Goal: Information Seeking & Learning: Learn about a topic

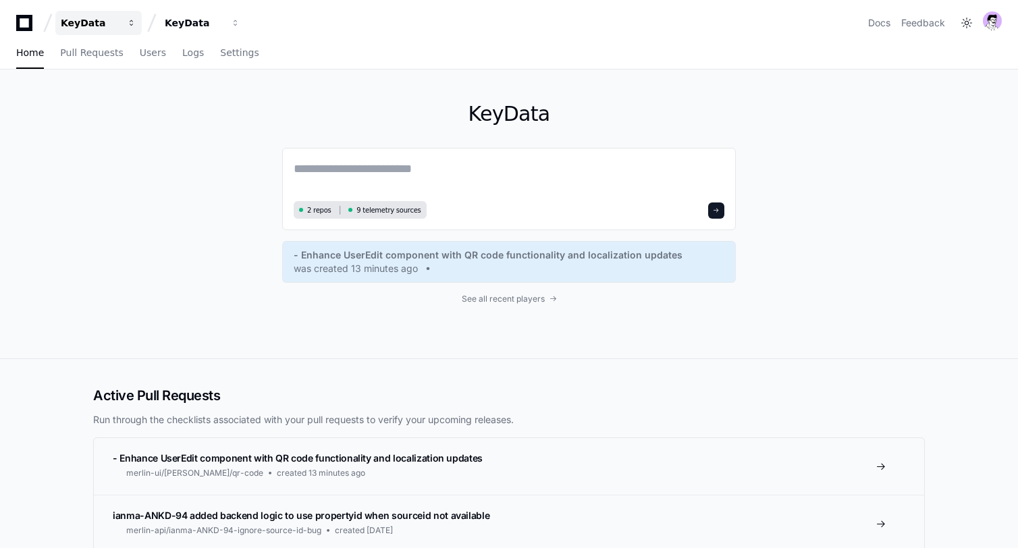
click at [113, 27] on div "KeyData" at bounding box center [90, 23] width 58 height 14
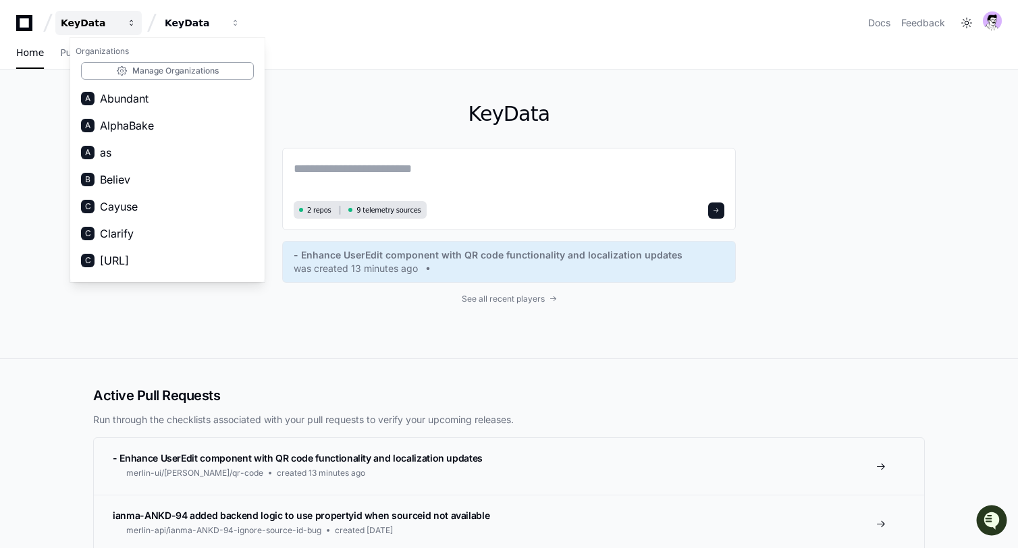
scroll to position [1293, 0]
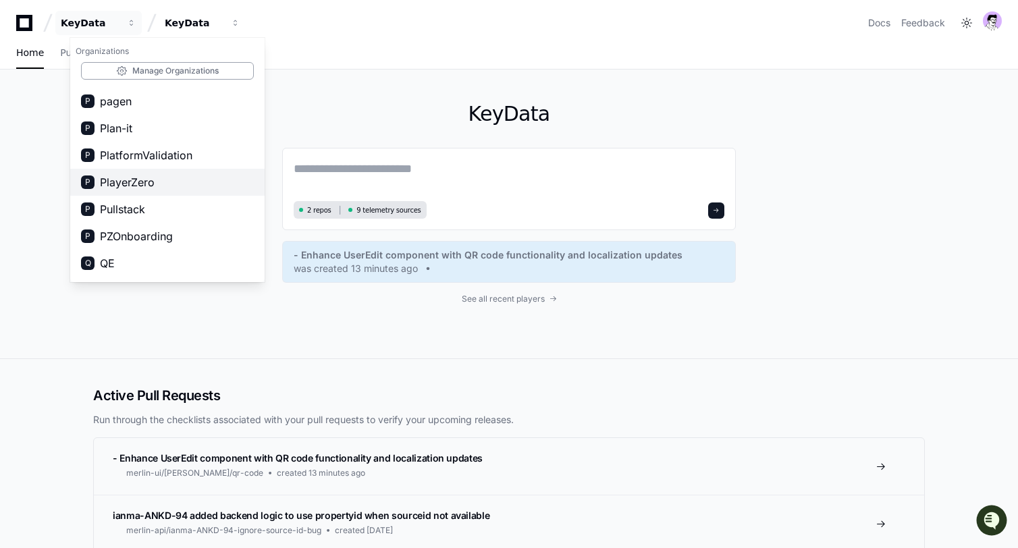
click at [161, 182] on button "P PlayerZero" at bounding box center [167, 182] width 194 height 27
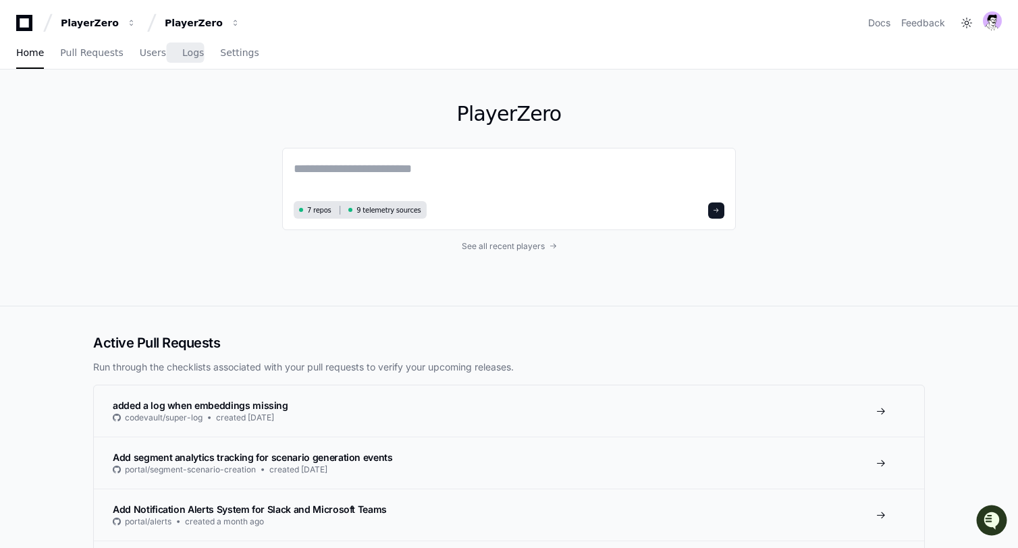
click at [161, 47] on div "Home Pull Requests Users Logs Settings" at bounding box center [137, 53] width 243 height 31
click at [150, 49] on span "Users" at bounding box center [153, 53] width 26 height 8
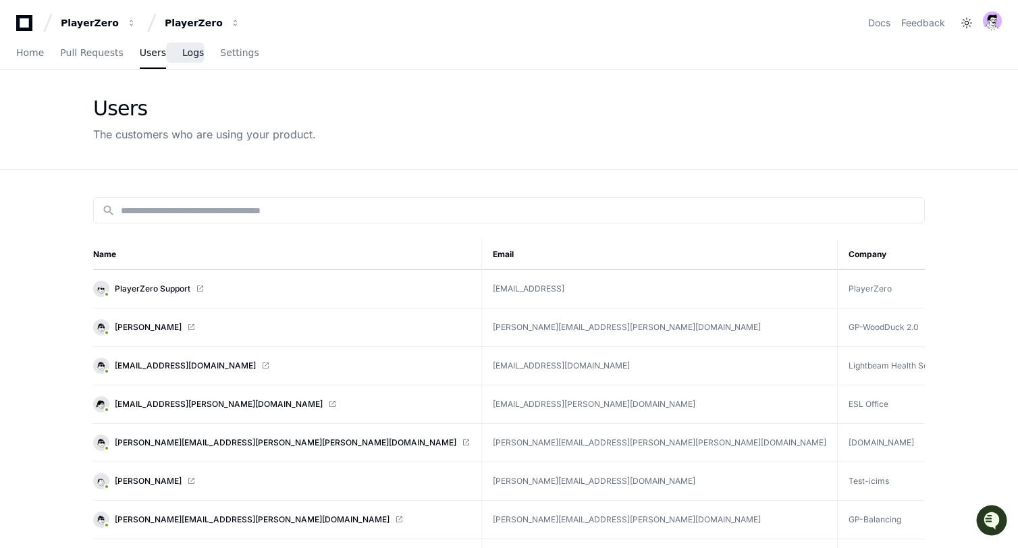
click at [185, 53] on span "Logs" at bounding box center [193, 53] width 22 height 8
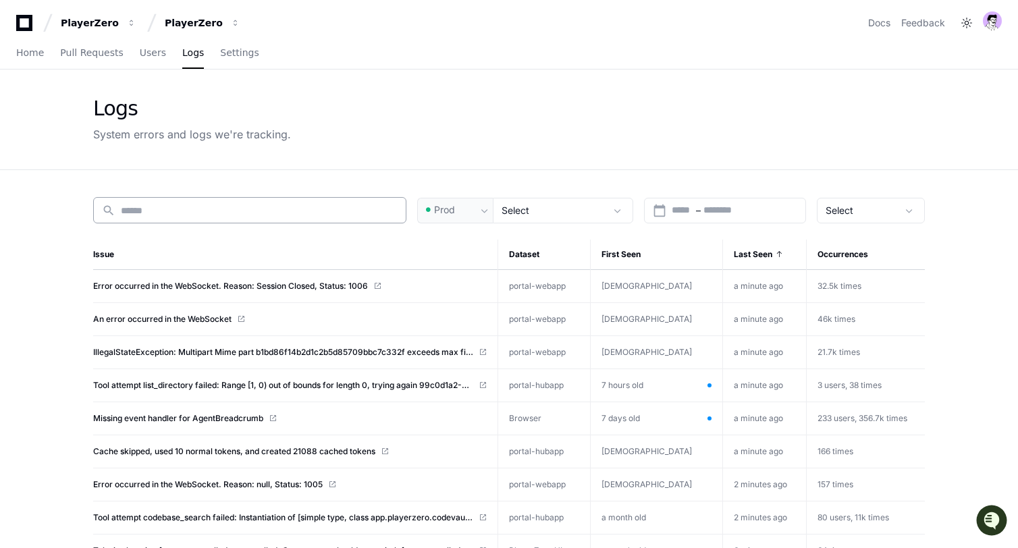
click at [213, 199] on div "search" at bounding box center [249, 210] width 313 height 26
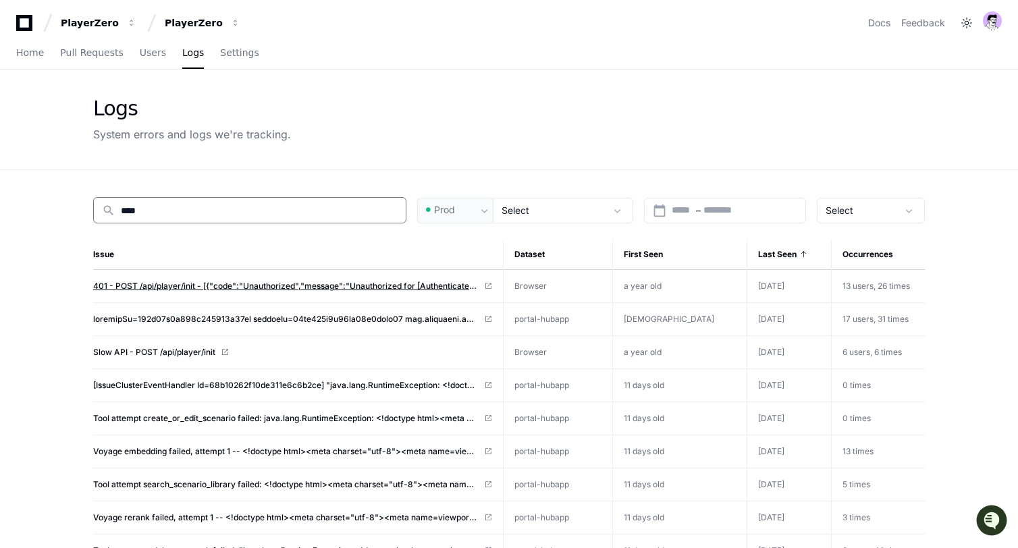
type input "****"
click at [173, 287] on span "401 - POST /api/player/init - [{"code":"Unauthorized","message":"Unauthorized f…" at bounding box center [285, 286] width 385 height 11
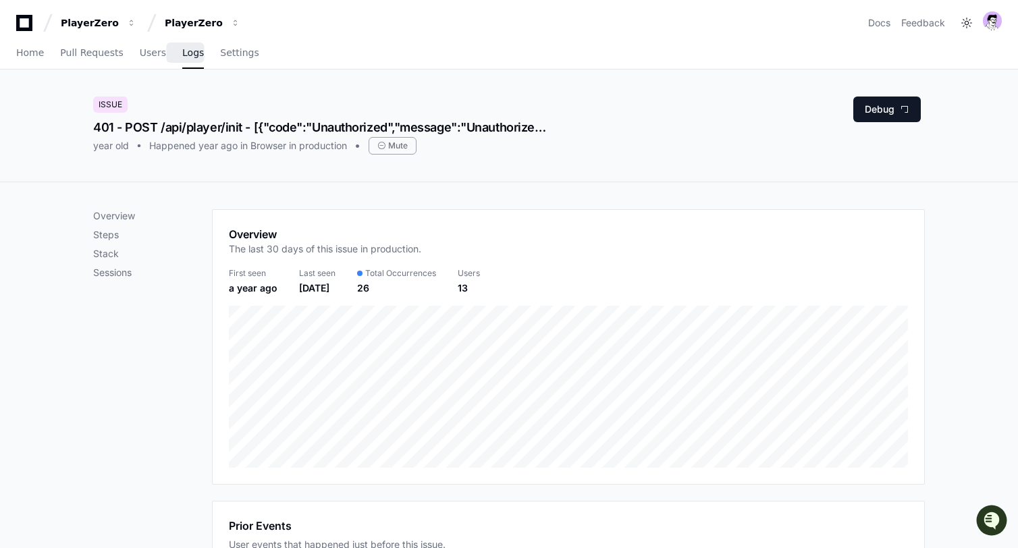
click at [186, 53] on span "Logs" at bounding box center [193, 53] width 22 height 8
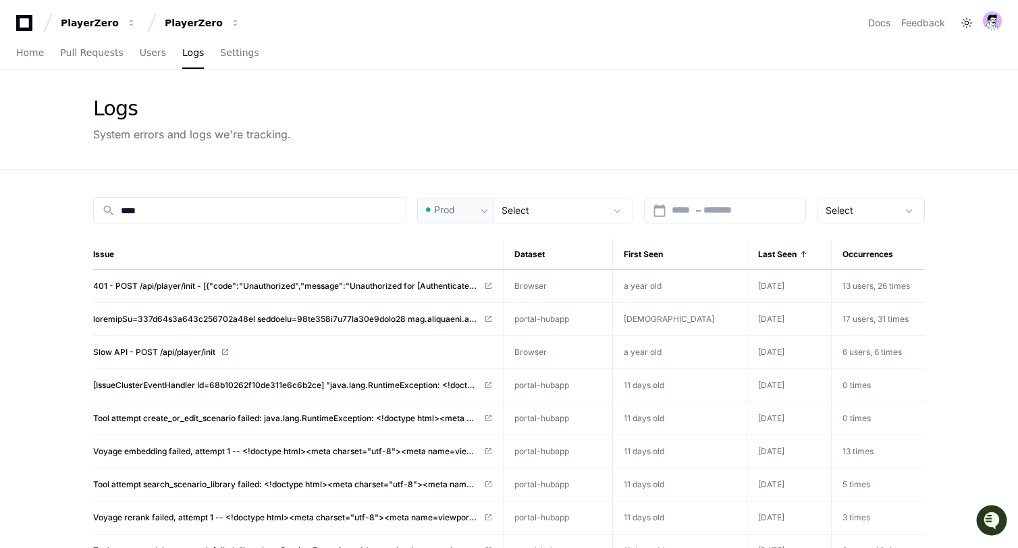
click at [759, 249] on span "Last Seen" at bounding box center [777, 254] width 38 height 11
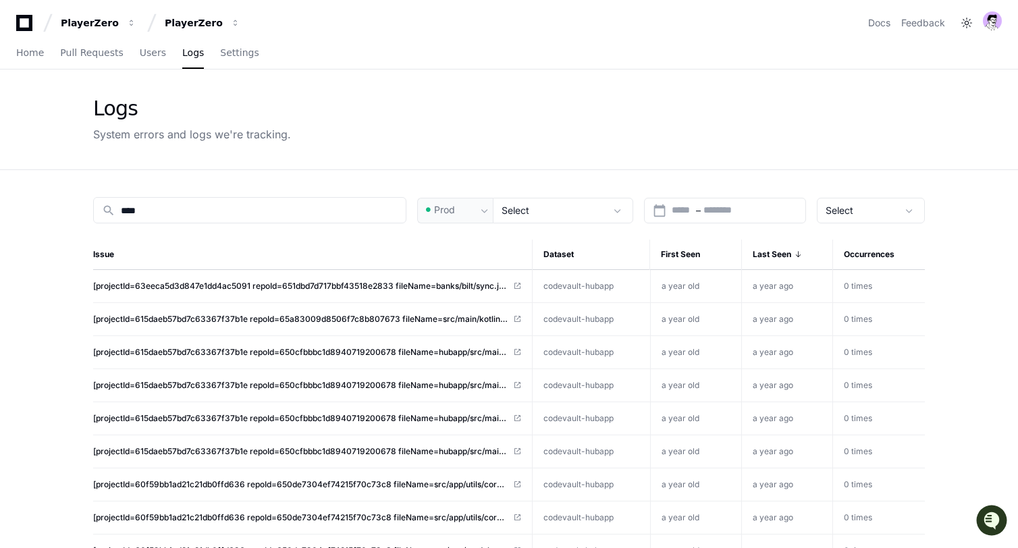
click at [759, 249] on span "Last Seen" at bounding box center [772, 254] width 38 height 11
